Goal: Task Accomplishment & Management: Manage account settings

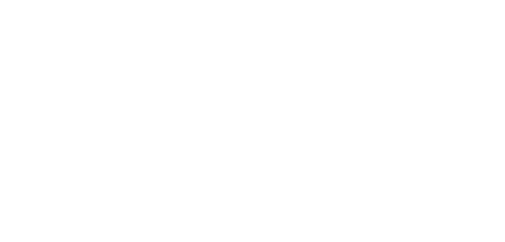
click at [369, 0] on html at bounding box center [252, 0] width 505 height 0
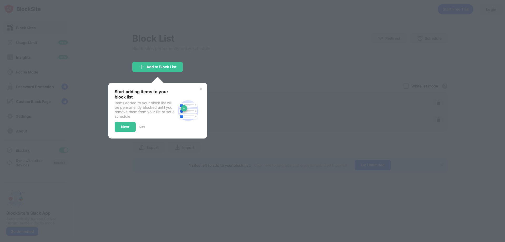
click at [320, 71] on div at bounding box center [252, 121] width 505 height 242
click at [199, 89] on img at bounding box center [201, 89] width 4 height 4
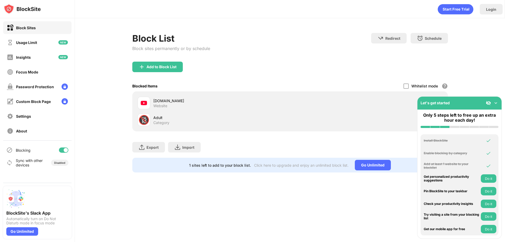
click at [494, 101] on img at bounding box center [495, 102] width 5 height 5
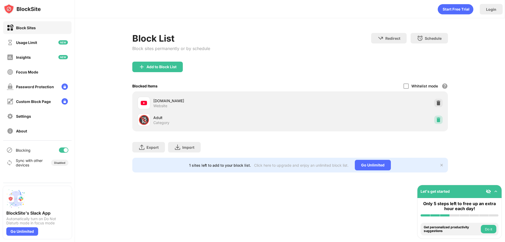
click at [436, 119] on img at bounding box center [438, 119] width 5 height 5
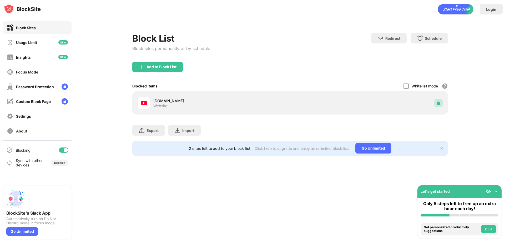
click at [439, 103] on img at bounding box center [438, 102] width 5 height 5
